Goal: Book appointment/travel/reservation

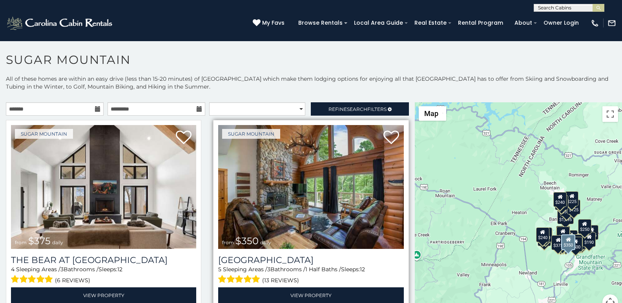
scroll to position [16, 0]
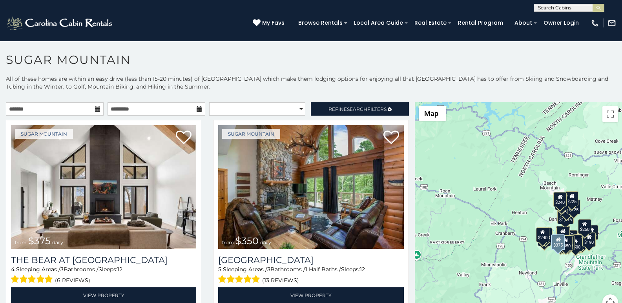
scroll to position [49, 0]
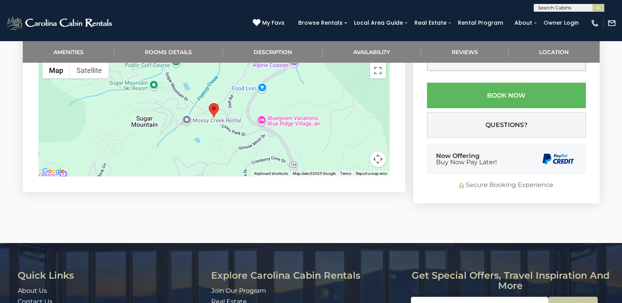
scroll to position [1653, 0]
